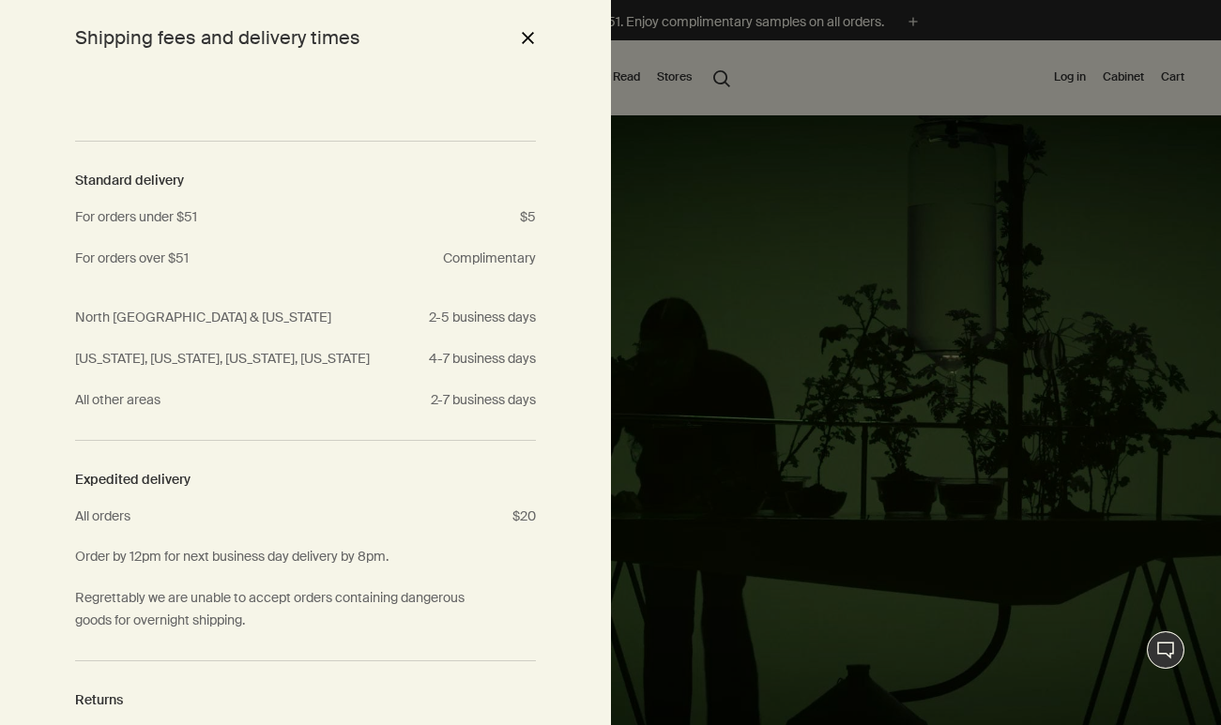
click at [528, 27] on button "close" at bounding box center [527, 38] width 23 height 32
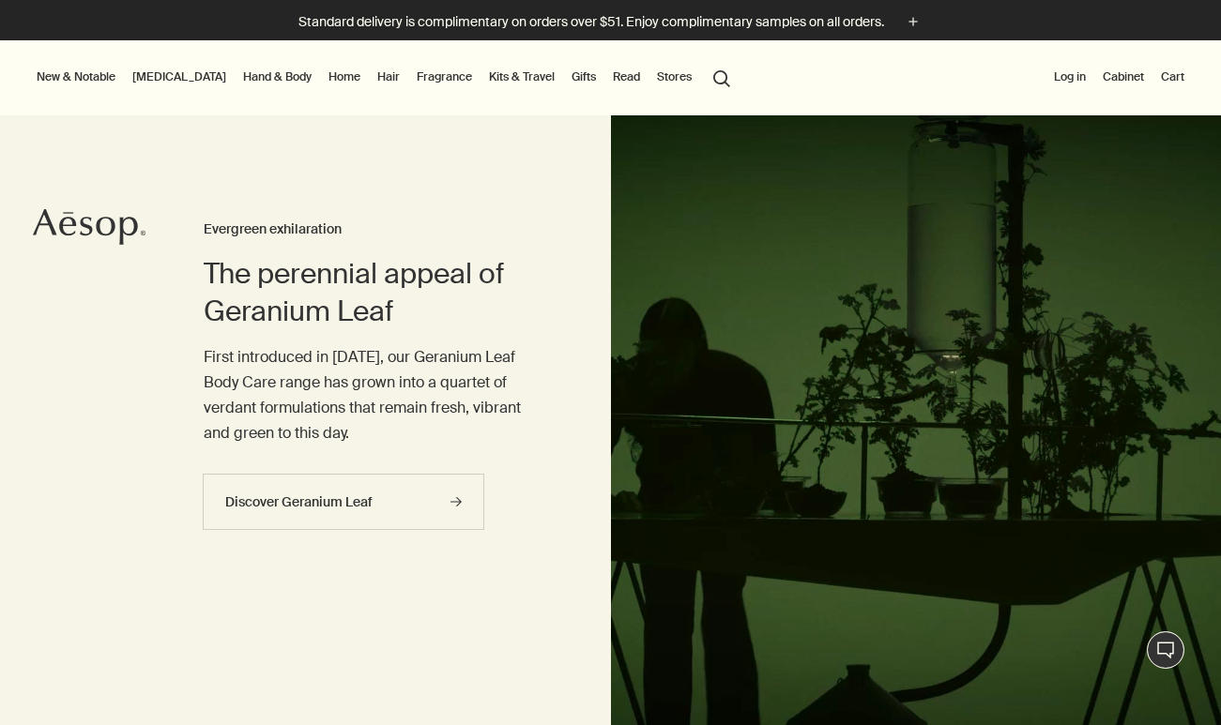
click at [240, 82] on link "Hand & Body" at bounding box center [277, 77] width 76 height 23
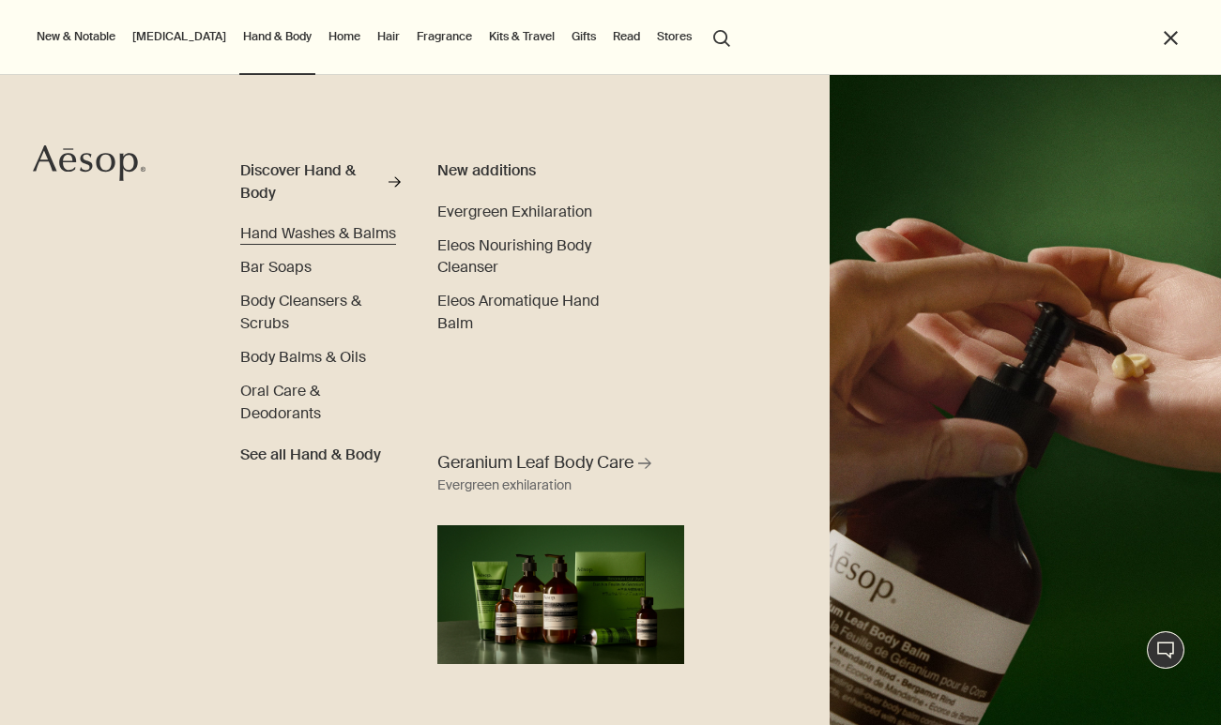
click at [294, 231] on span "Hand Washes & Balms" at bounding box center [318, 233] width 156 height 20
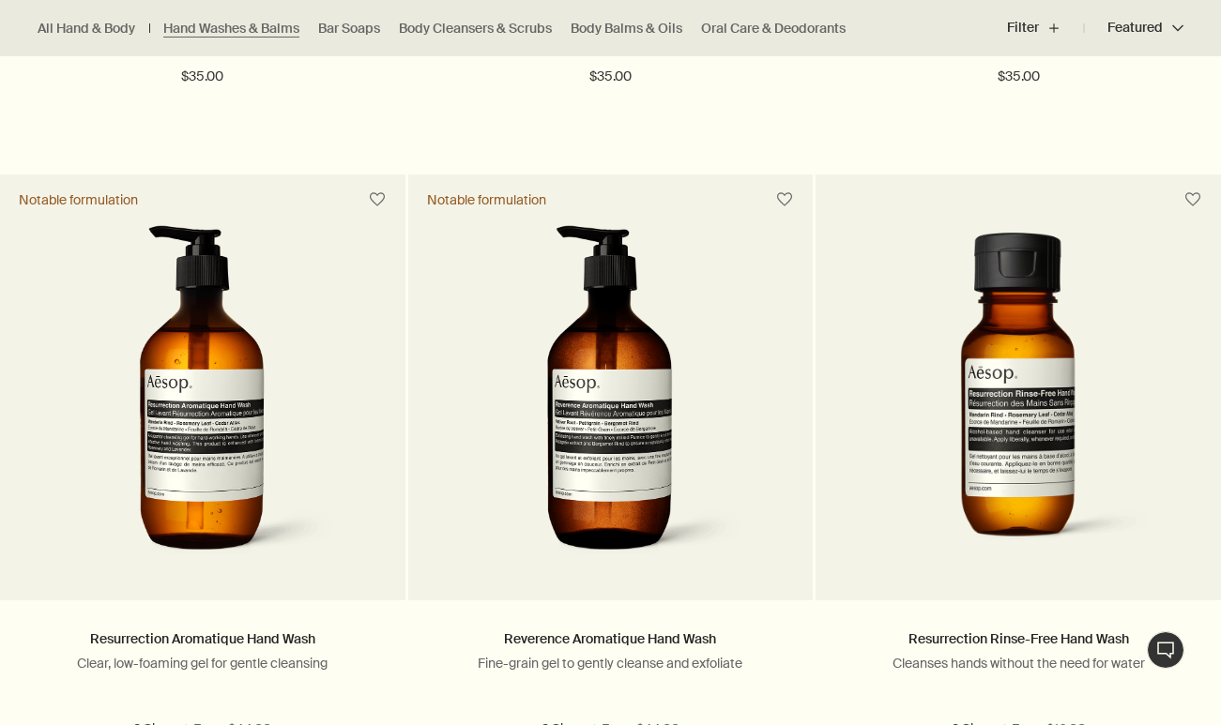
scroll to position [1259, 0]
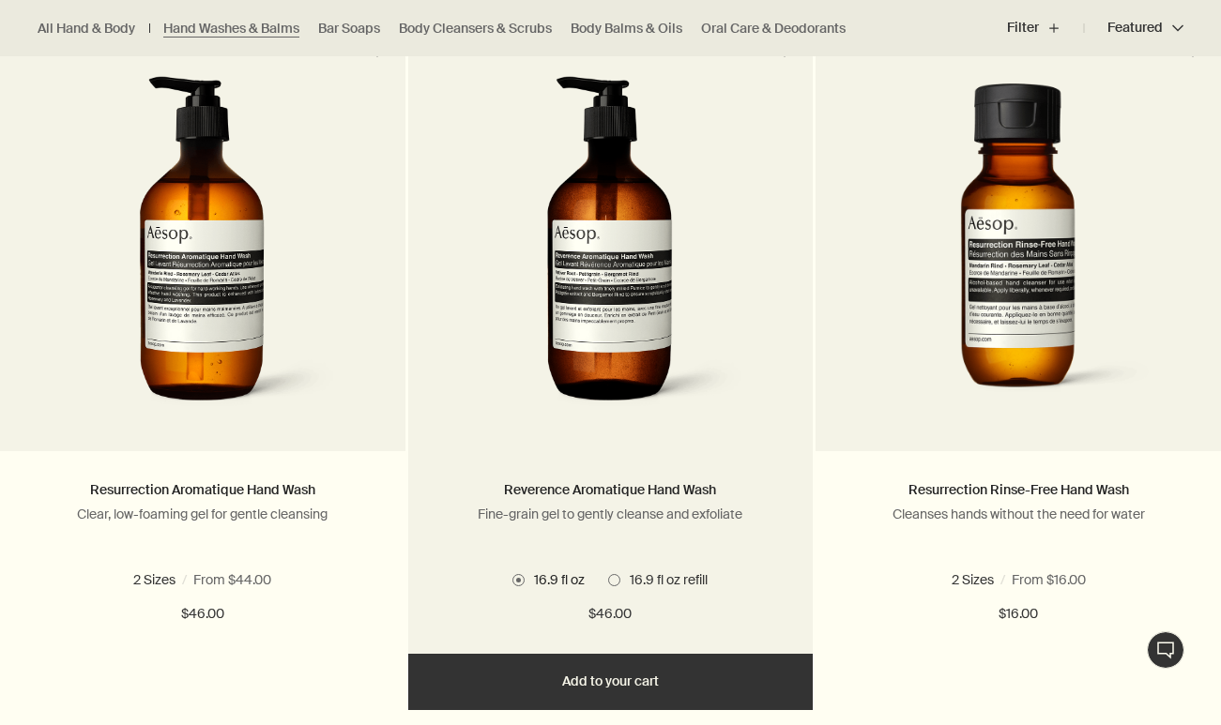
click at [614, 582] on span at bounding box center [614, 580] width 12 height 12
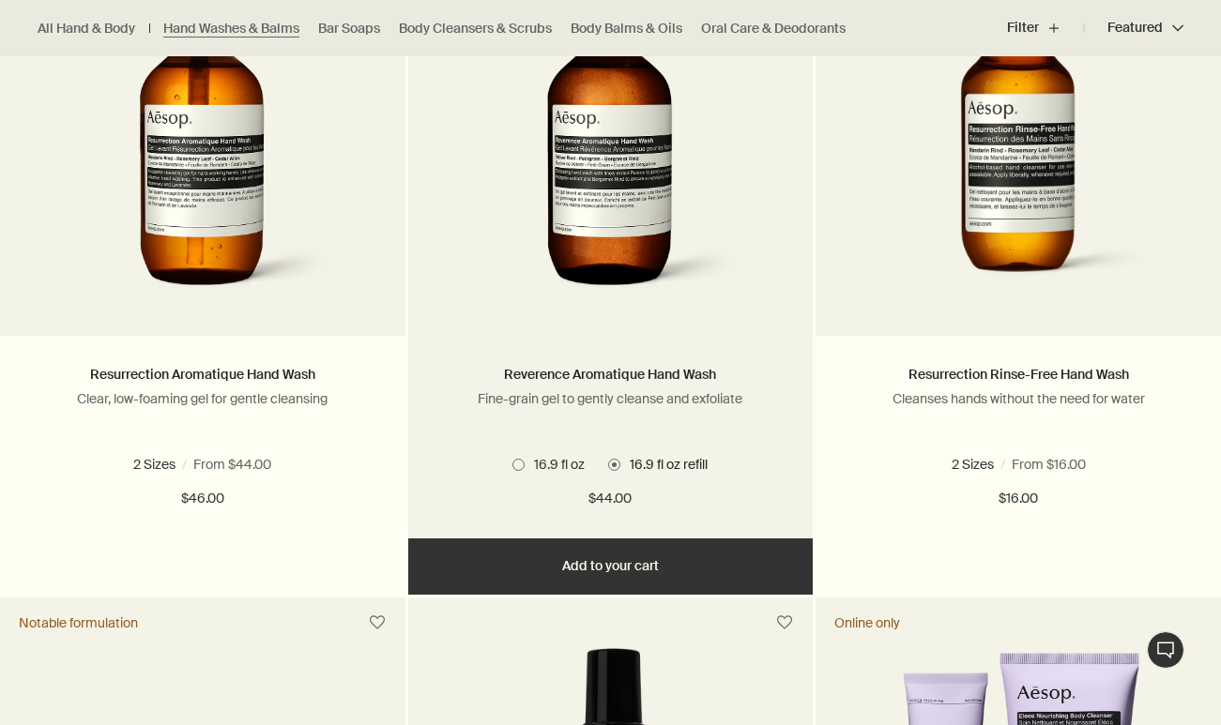
scroll to position [1416, 0]
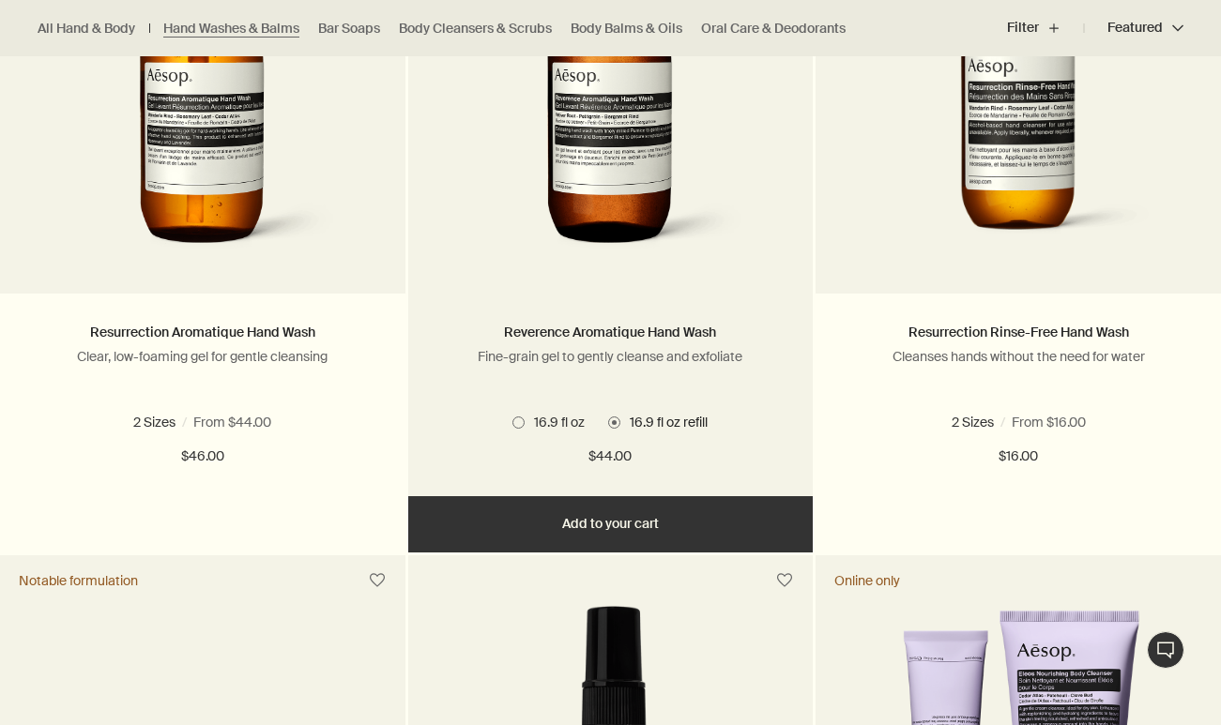
click at [618, 526] on button "Add Add to your cart" at bounding box center [610, 524] width 405 height 56
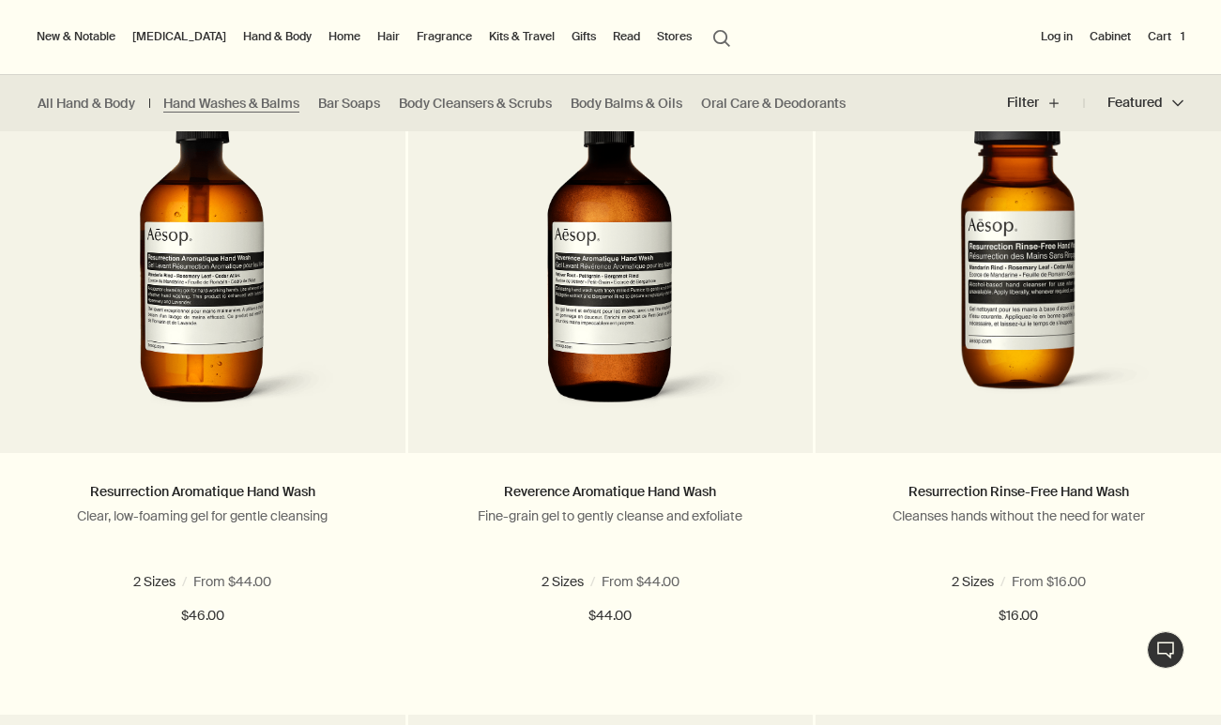
scroll to position [997, 0]
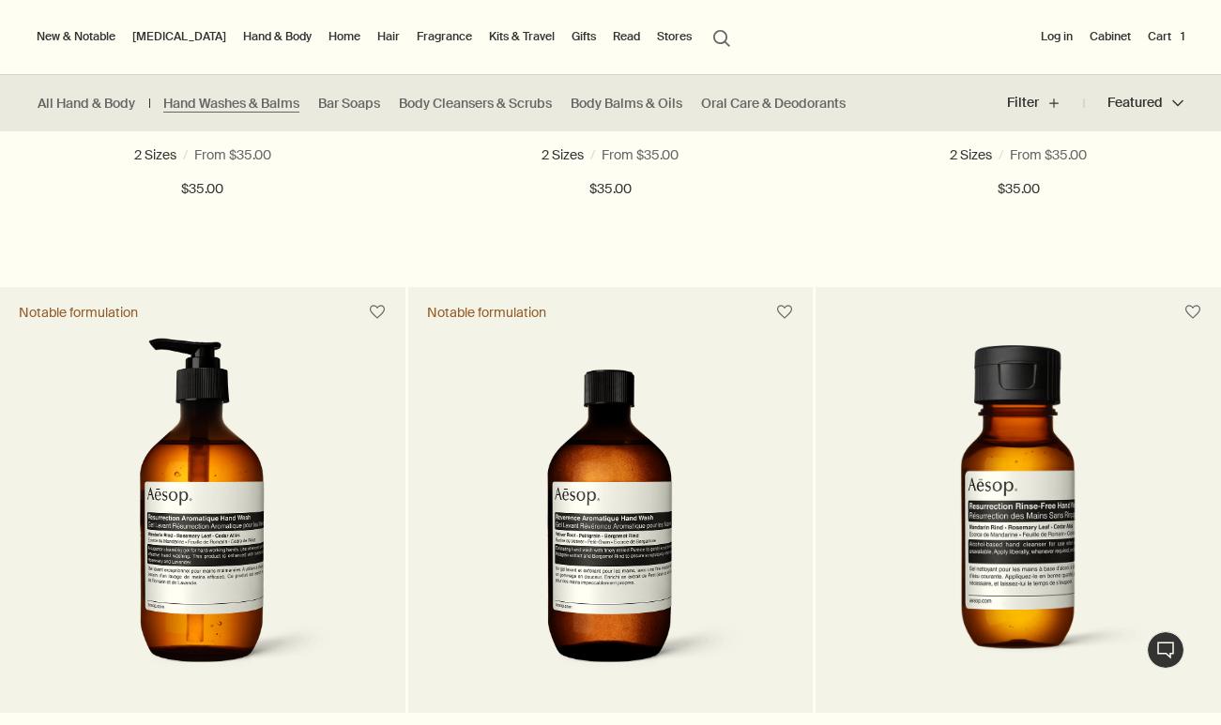
click at [1168, 43] on button "Cart 1" at bounding box center [1166, 36] width 44 height 23
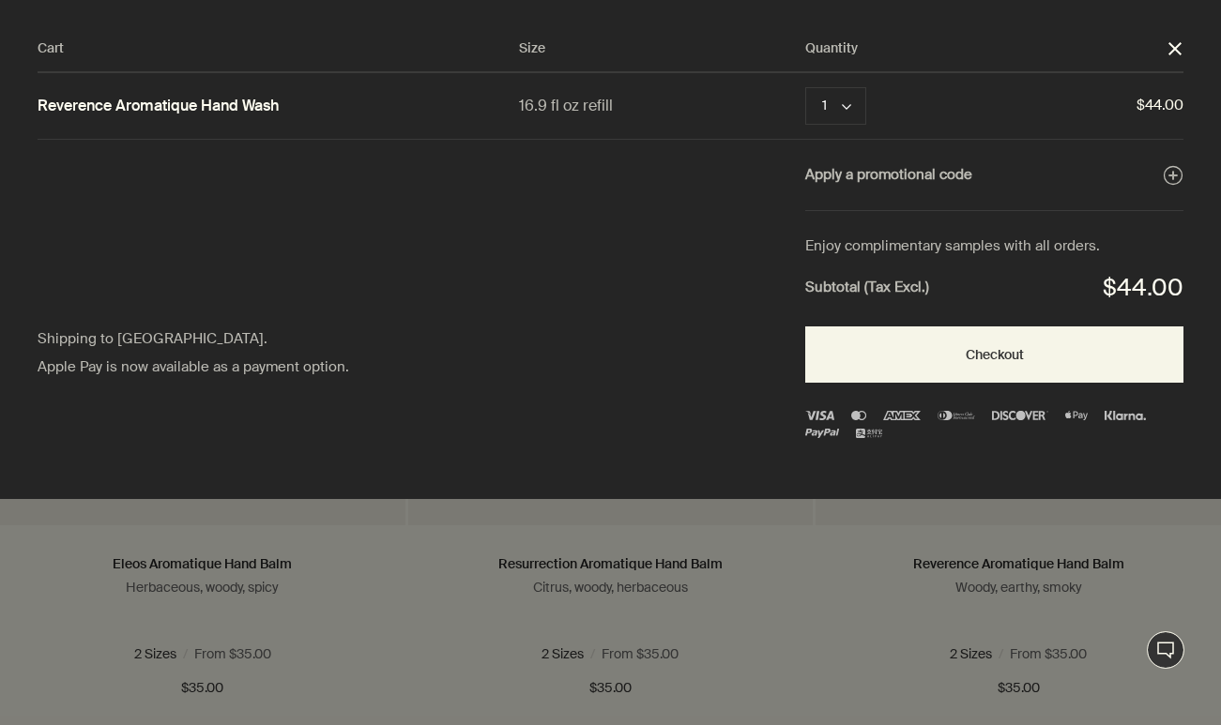
scroll to position [0, 0]
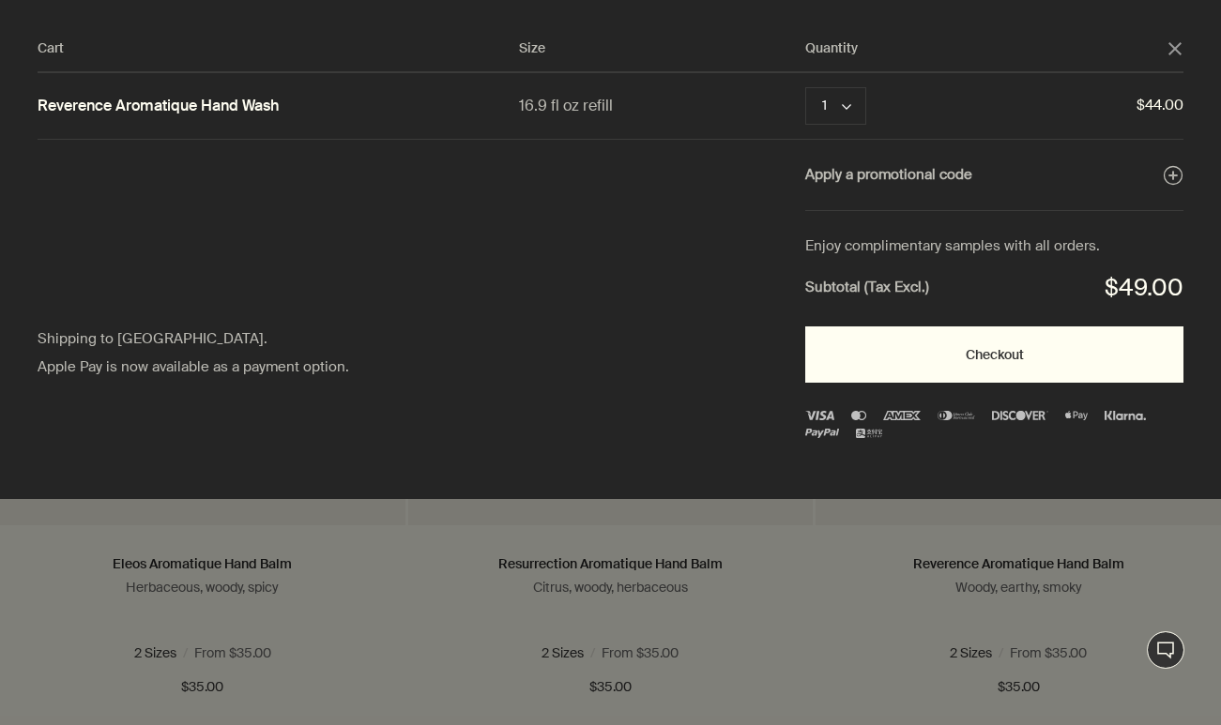
click at [929, 363] on button "Checkout" at bounding box center [994, 355] width 378 height 56
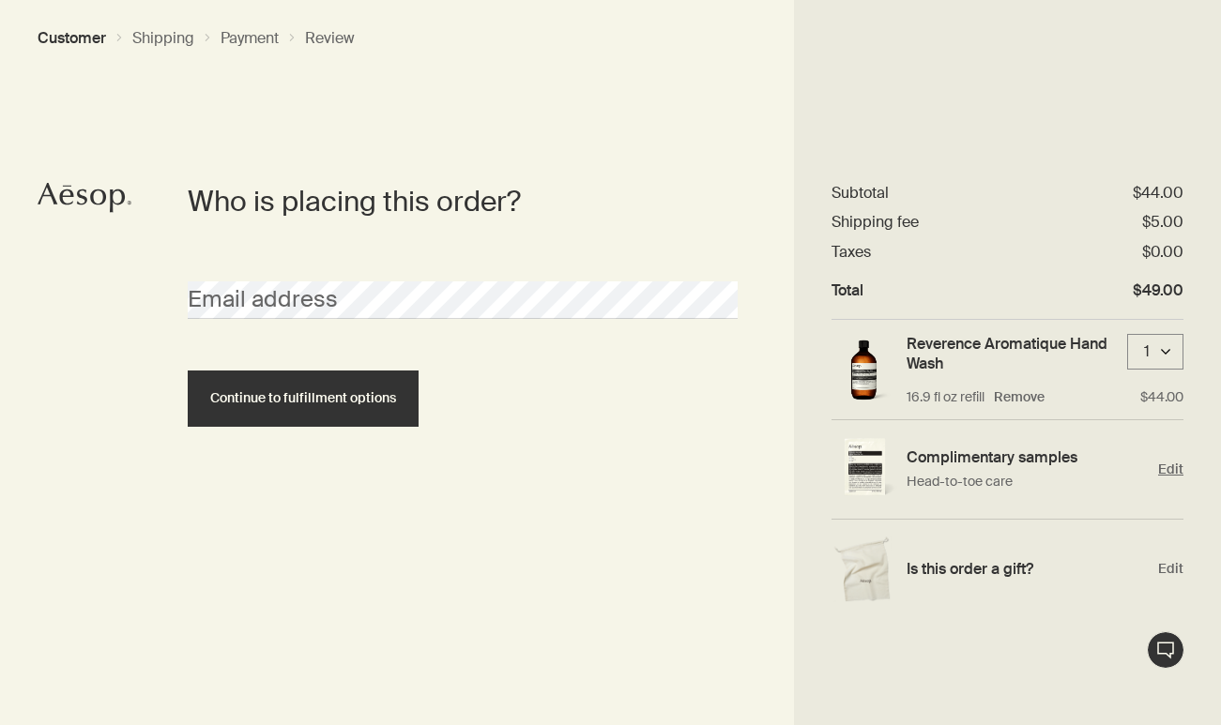
click at [1172, 475] on span "Edit" at bounding box center [1170, 470] width 25 height 18
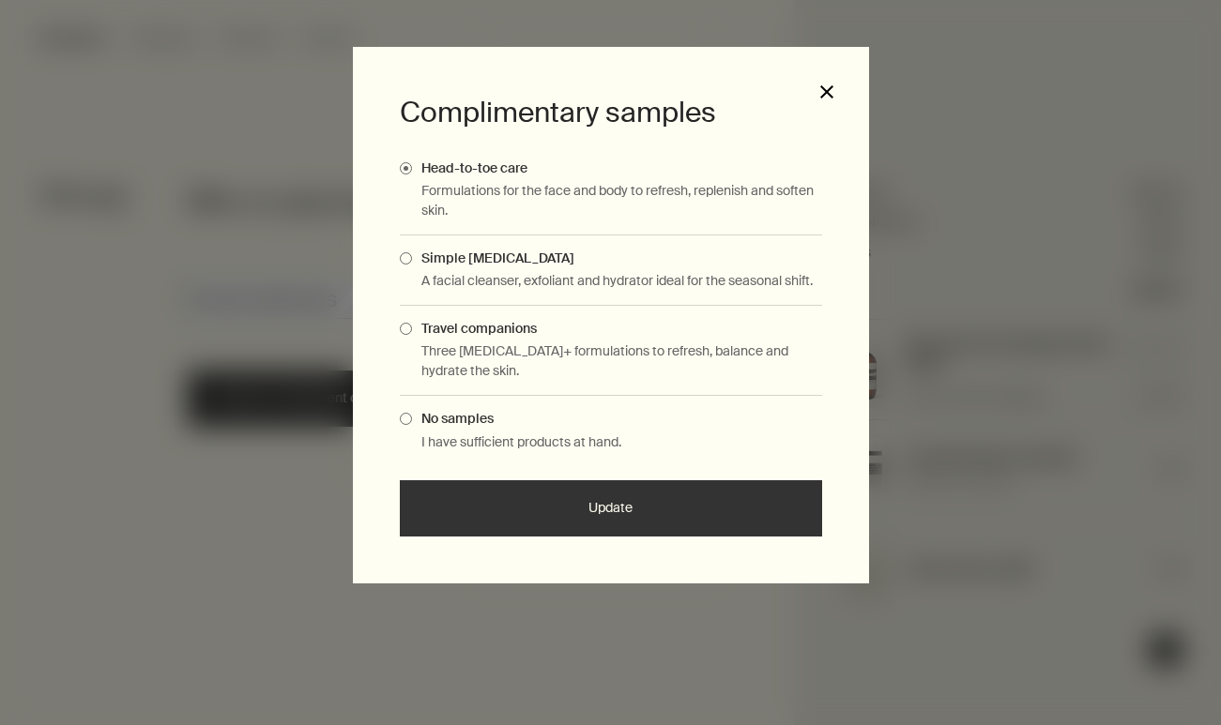
click at [829, 89] on button "close" at bounding box center [826, 92] width 17 height 17
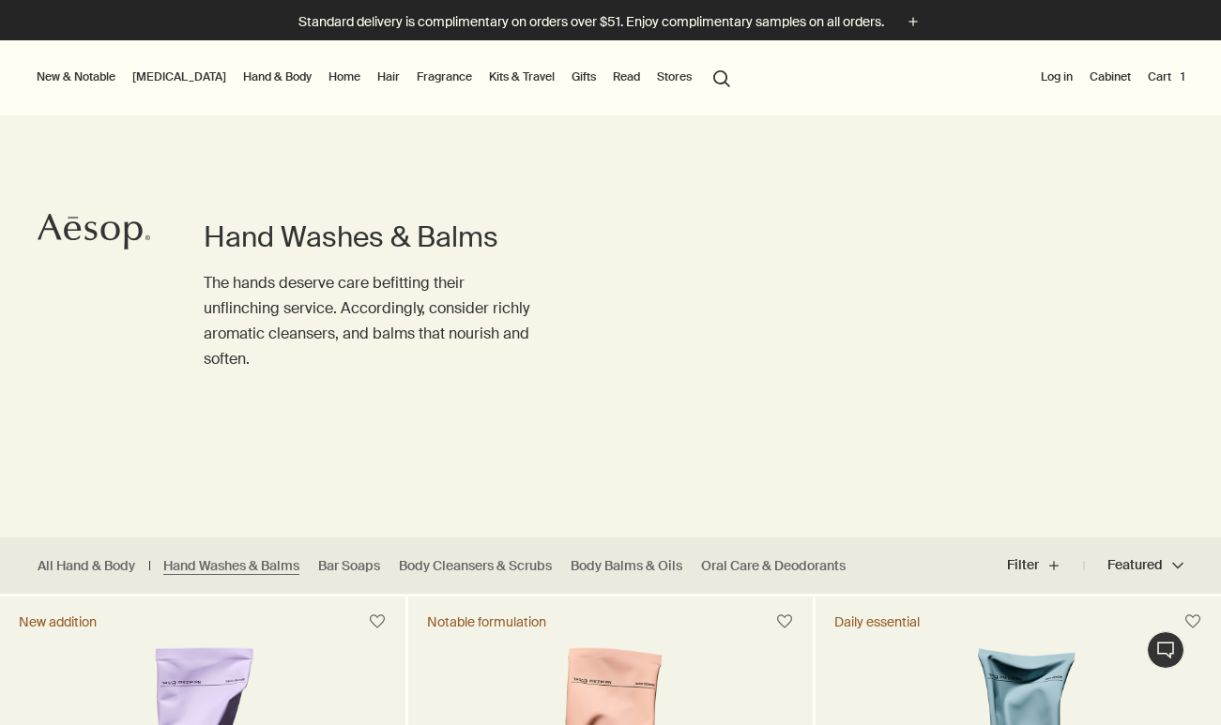
click at [1161, 81] on button "Cart 1" at bounding box center [1166, 77] width 44 height 23
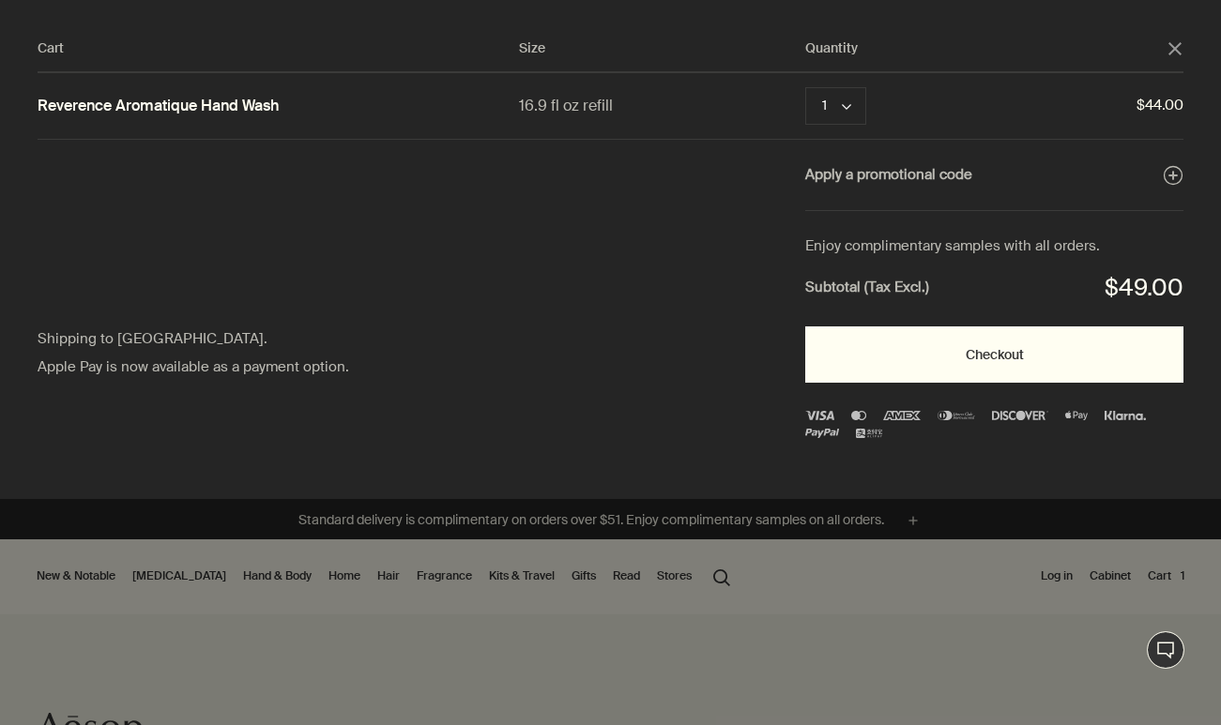
click at [966, 354] on button "Checkout" at bounding box center [994, 355] width 378 height 56
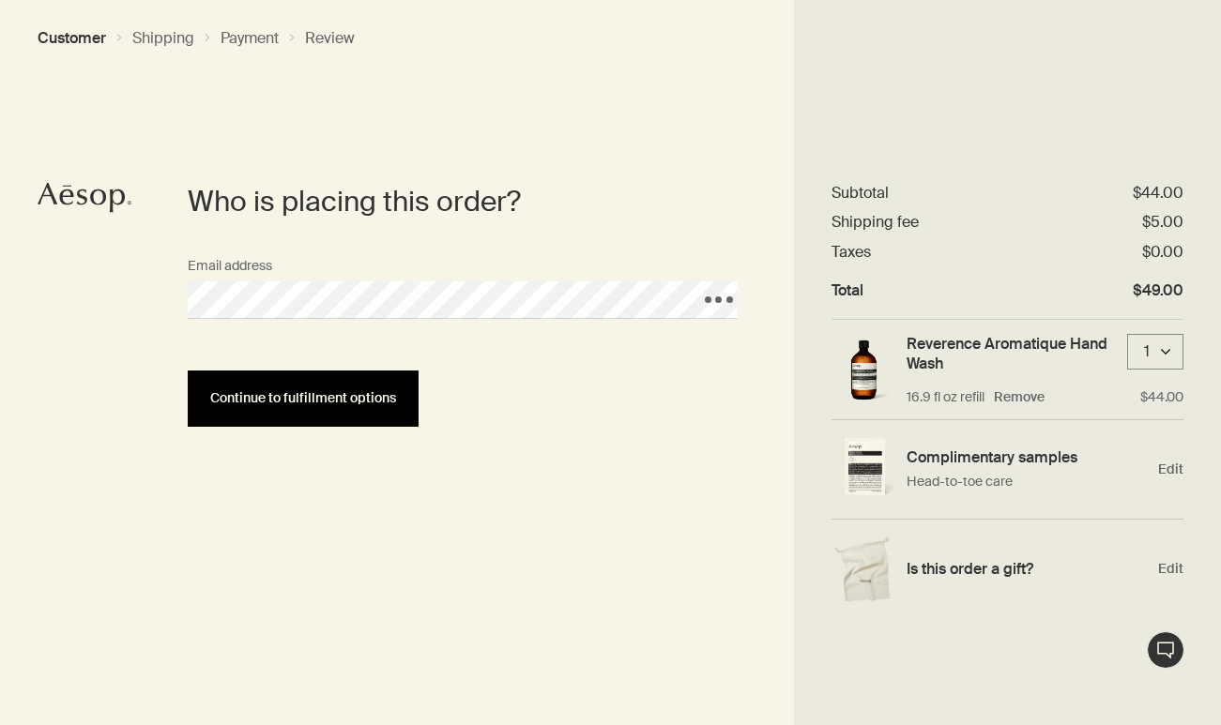
click at [276, 402] on span "Continue to fulfillment options" at bounding box center [303, 398] width 186 height 14
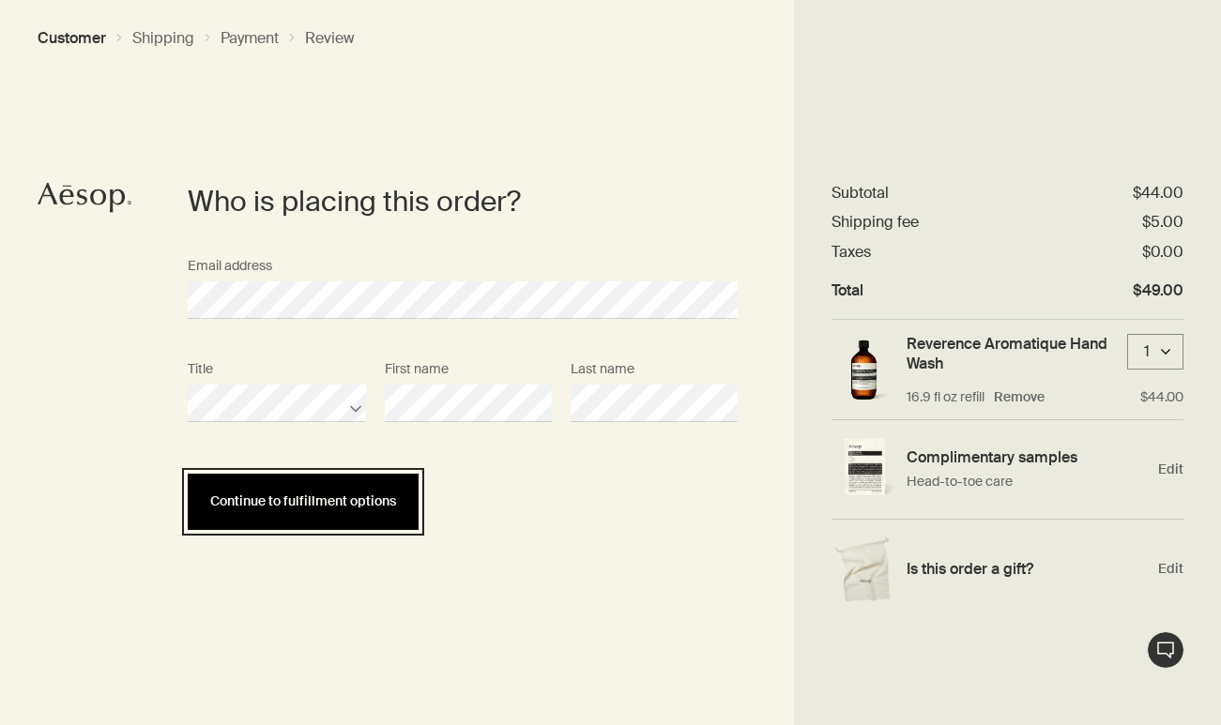
click at [292, 496] on span "Continue to fulfillment options" at bounding box center [303, 502] width 186 height 14
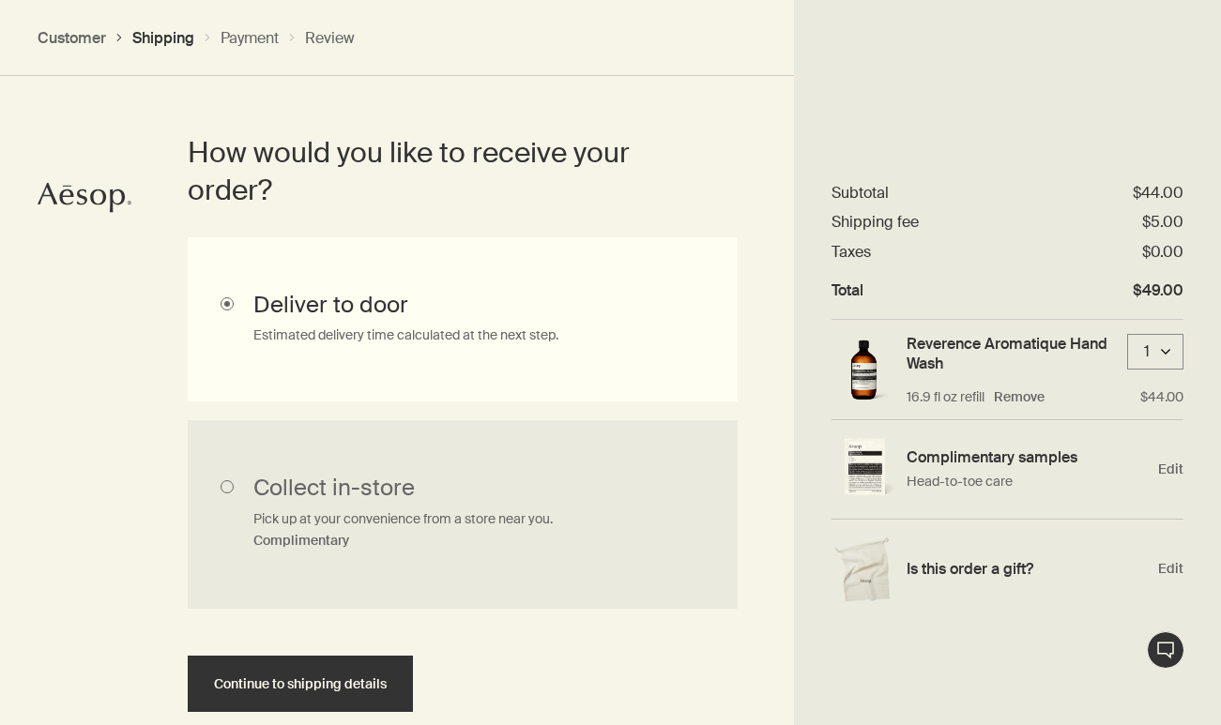
scroll to position [556, 0]
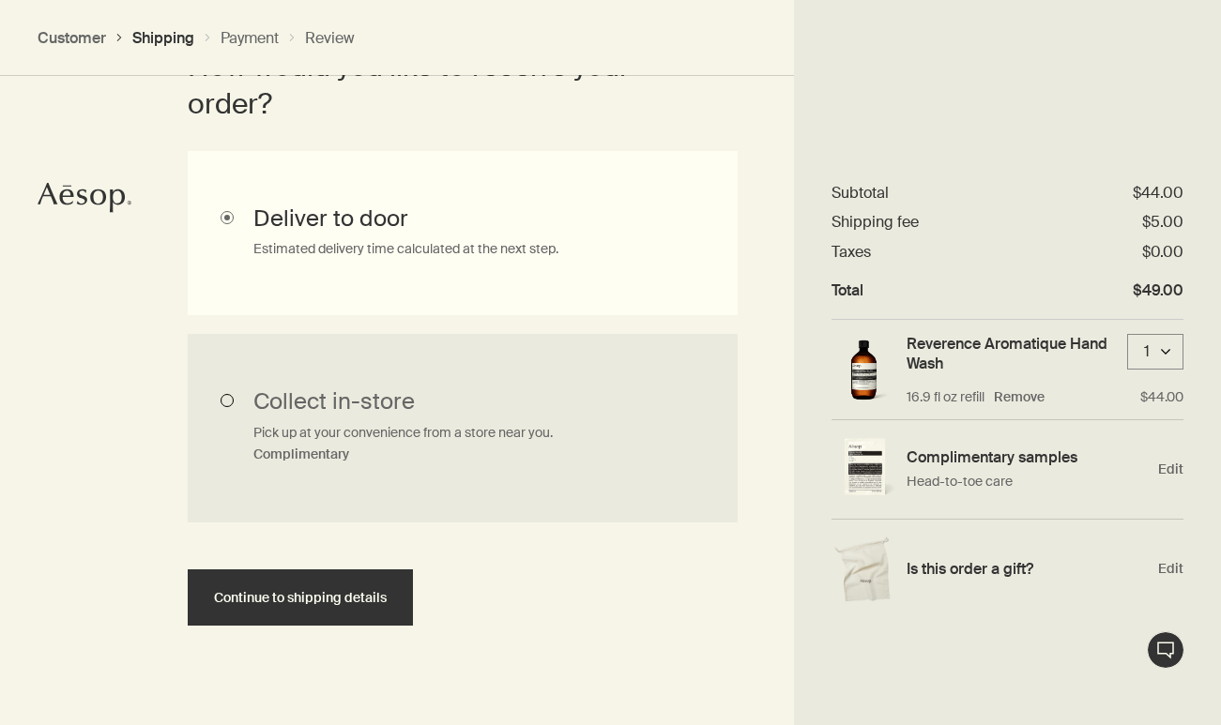
click at [358, 407] on input "Collect in-store Pick up at your convenience from a store near you. Complimenta…" at bounding box center [463, 429] width 550 height 190
radio input "true"
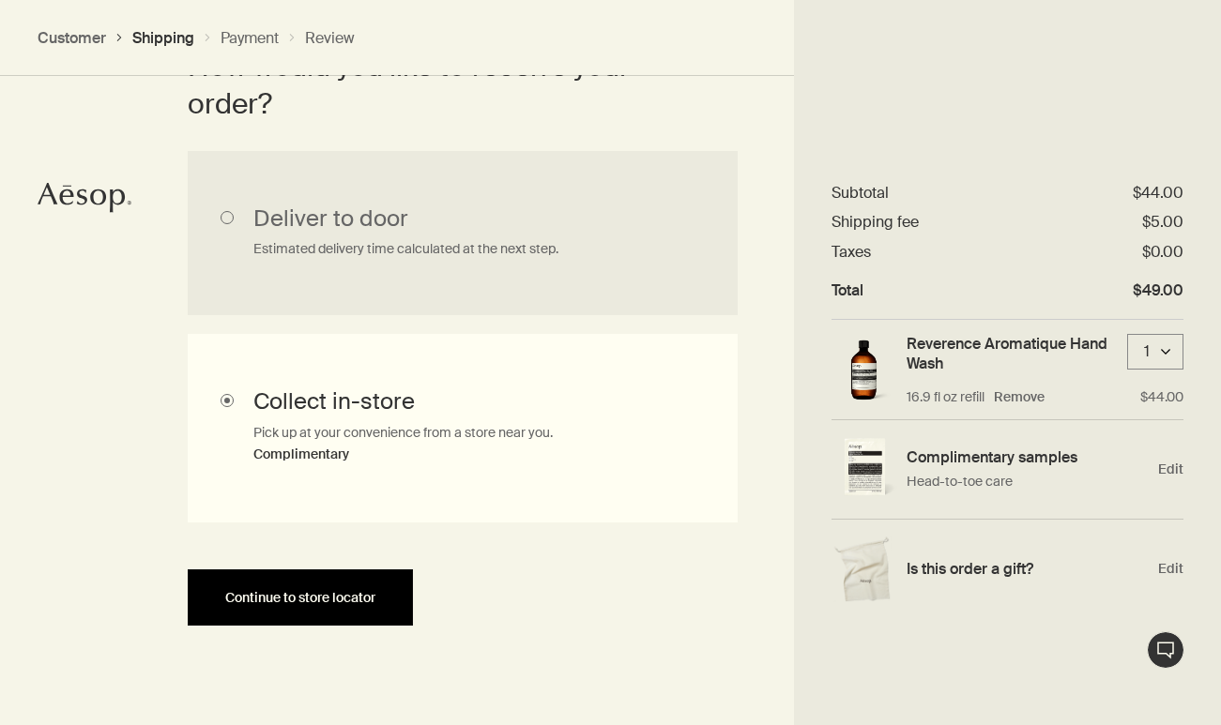
click at [321, 586] on button "Continue to store locator" at bounding box center [300, 598] width 225 height 56
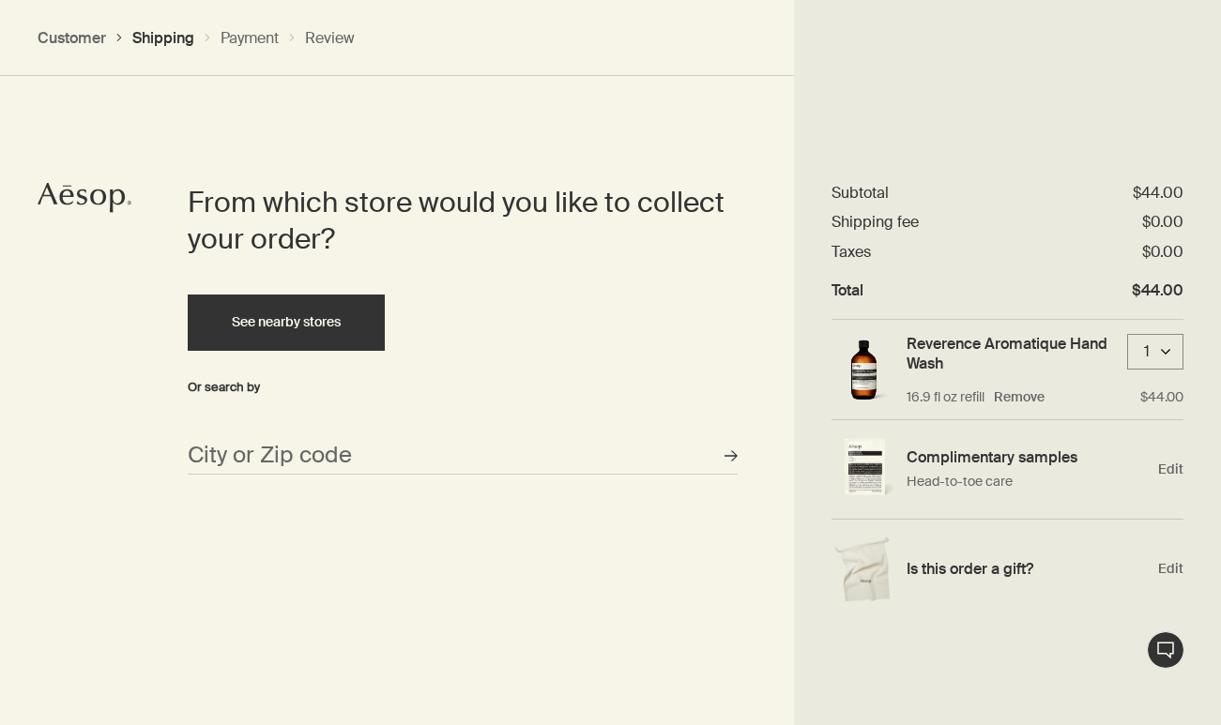
scroll to position [812, 0]
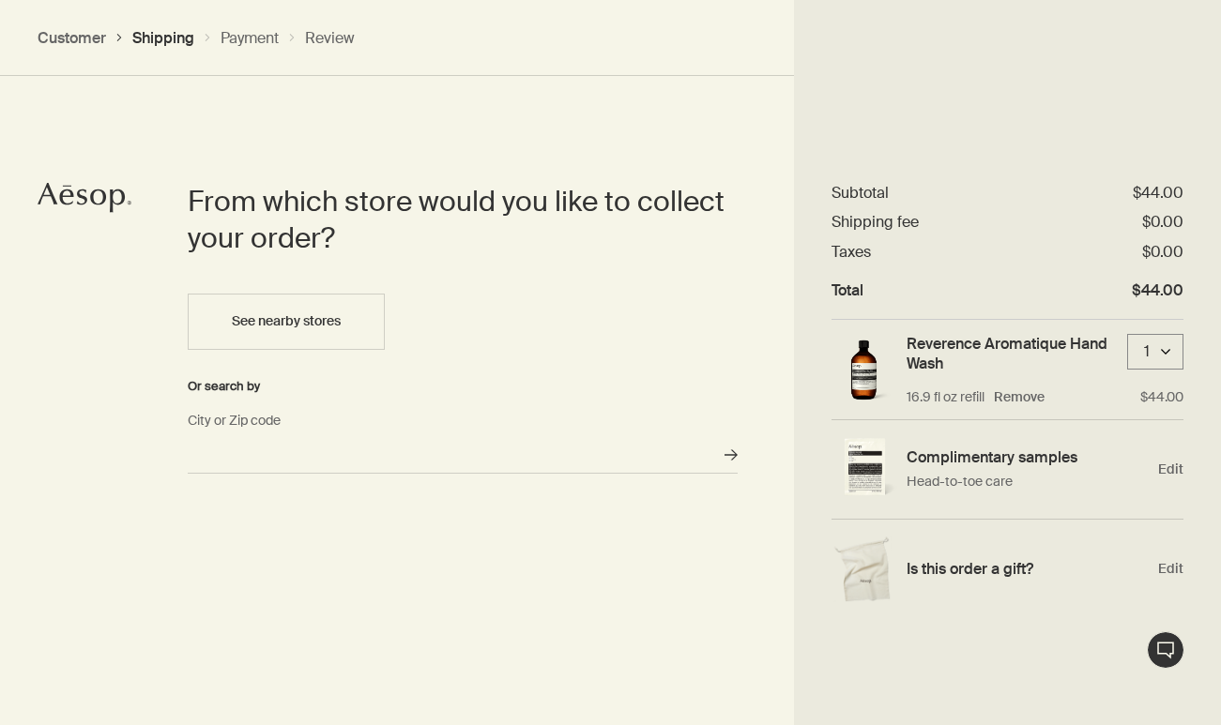
click at [296, 451] on input "City or Zip code" at bounding box center [463, 455] width 550 height 38
type input "[GEOGRAPHIC_DATA]"
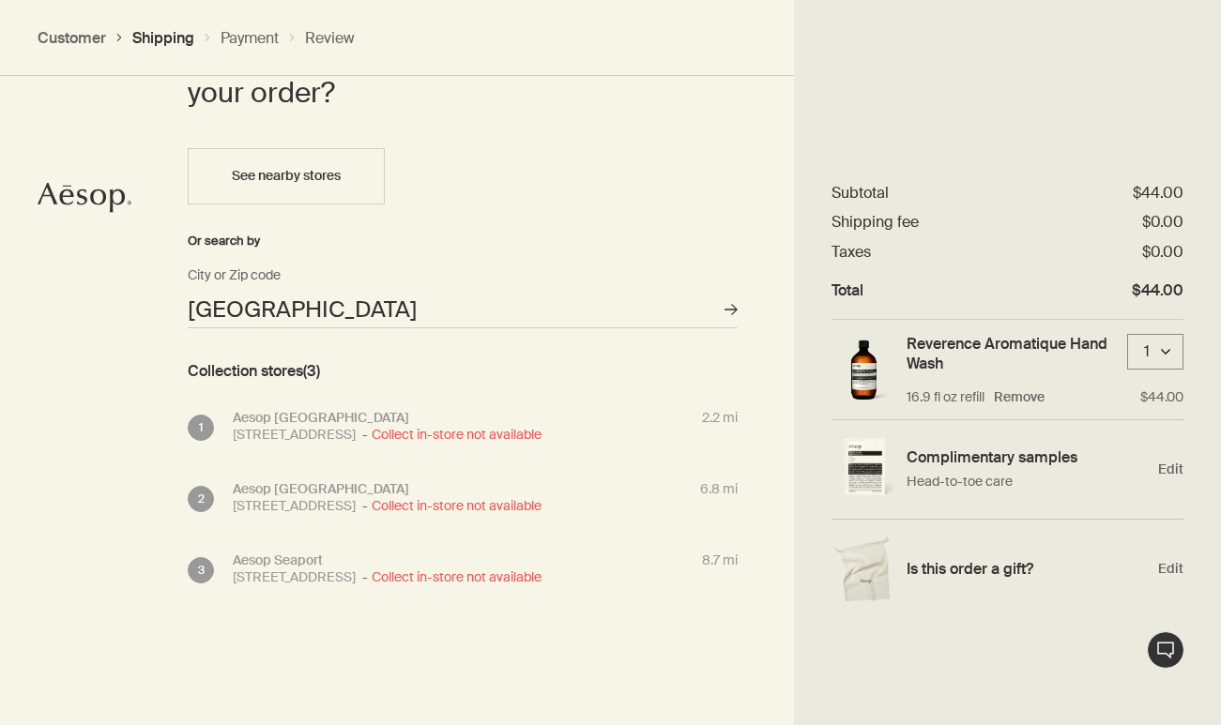
scroll to position [958, 0]
click at [296, 437] on div "[STREET_ADDRESS] Collect in-store not available" at bounding box center [395, 433] width 324 height 17
